Goal: Task Accomplishment & Management: Manage account settings

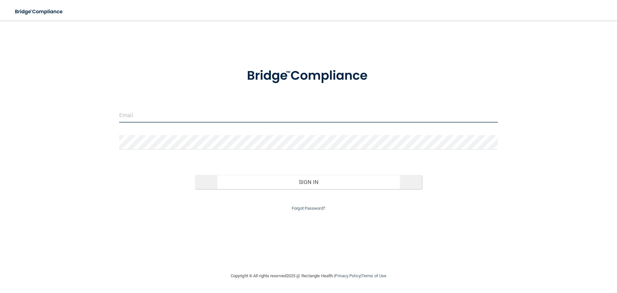
type input "[EMAIL_ADDRESS][DOMAIN_NAME]"
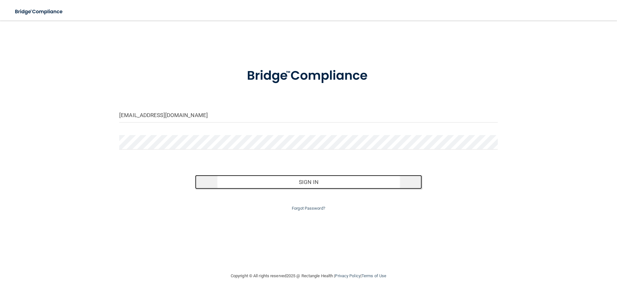
click at [299, 184] on button "Sign In" at bounding box center [308, 182] width 227 height 14
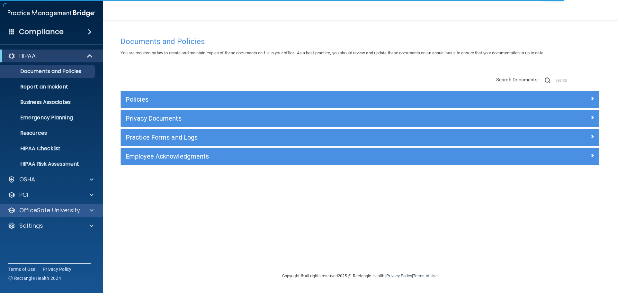
click at [92, 214] on div "OfficeSafe University" at bounding box center [51, 210] width 103 height 13
click at [93, 208] on span at bounding box center [92, 210] width 4 height 8
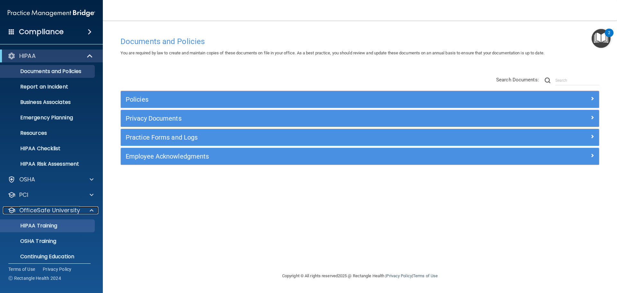
scroll to position [20, 0]
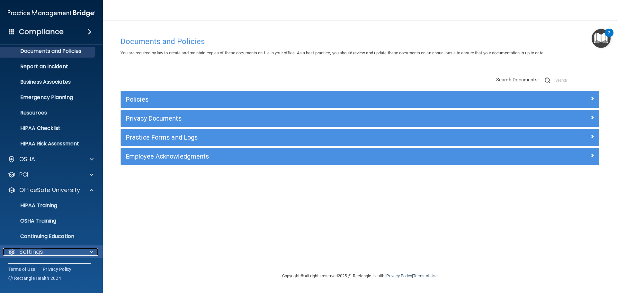
click at [49, 250] on div "Settings" at bounding box center [43, 252] width 80 height 8
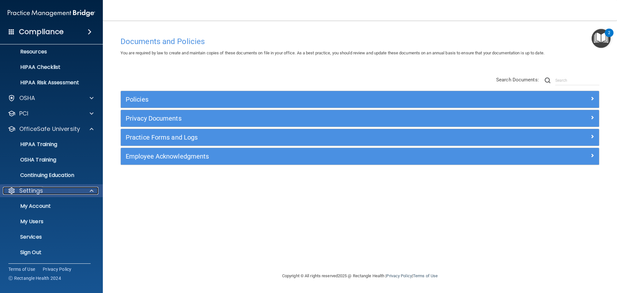
scroll to position [82, 0]
click at [31, 219] on p "My Users" at bounding box center [48, 220] width 88 height 6
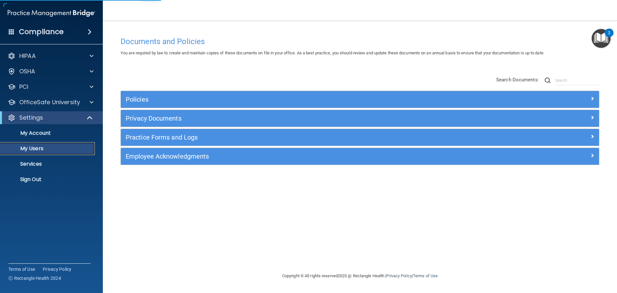
select select "20"
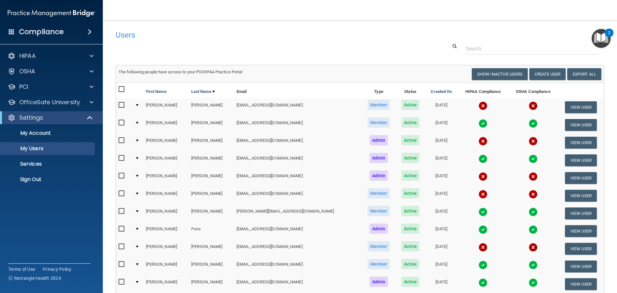
scroll to position [115, 0]
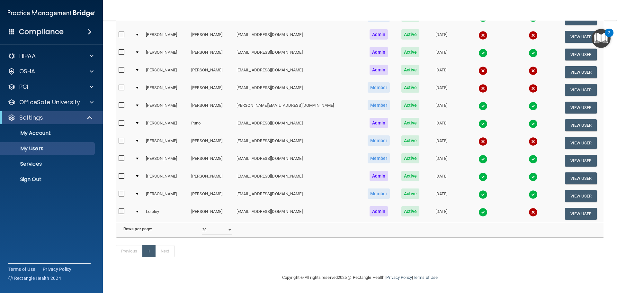
click at [124, 209] on input "checkbox" at bounding box center [122, 211] width 7 height 5
checkbox input "true"
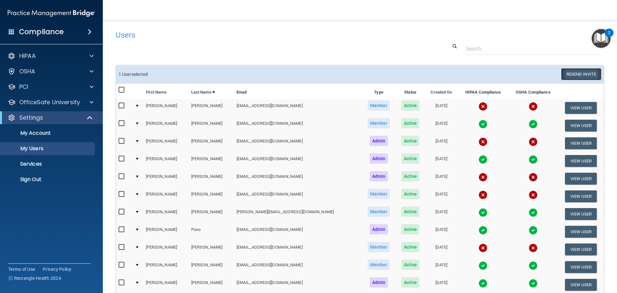
click at [571, 74] on button "Resend Invite" at bounding box center [581, 74] width 40 height 12
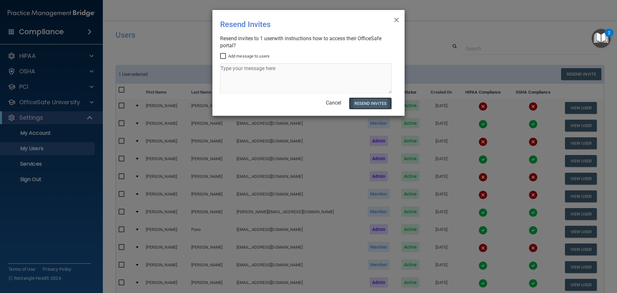
click at [361, 107] on button "Resend Invites" at bounding box center [370, 103] width 43 height 12
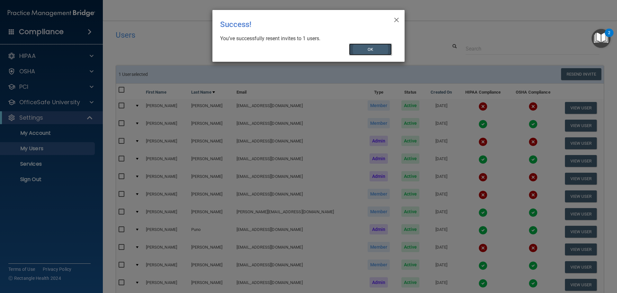
click at [370, 49] on button "OK" at bounding box center [370, 49] width 43 height 12
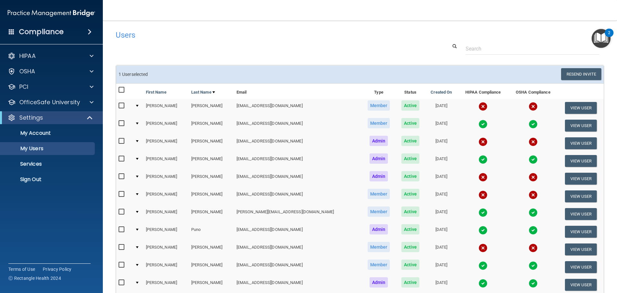
click at [362, 29] on div "Users" at bounding box center [256, 35] width 290 height 16
click at [563, 76] on button "Resend Invite" at bounding box center [581, 74] width 40 height 12
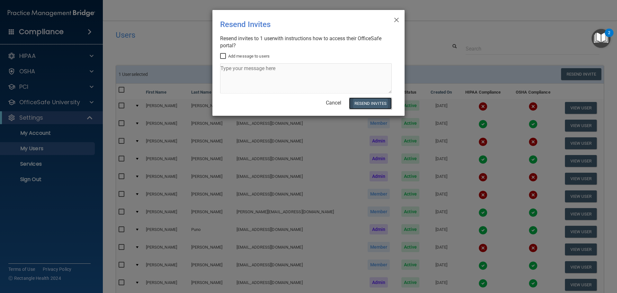
click at [377, 102] on button "Resend Invites" at bounding box center [370, 103] width 43 height 12
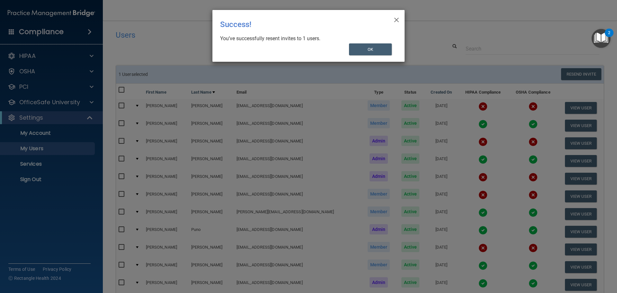
click at [361, 42] on div "× Close Success! You’ve successfully resent invites to 1 users. OK" at bounding box center [308, 36] width 192 height 52
click at [376, 53] on button "OK" at bounding box center [370, 49] width 43 height 12
